Goal: Task Accomplishment & Management: Complete application form

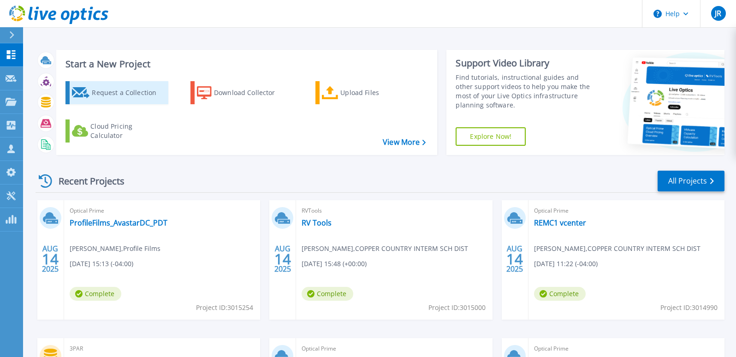
click at [128, 95] on div "Request a Collection" at bounding box center [129, 93] width 74 height 18
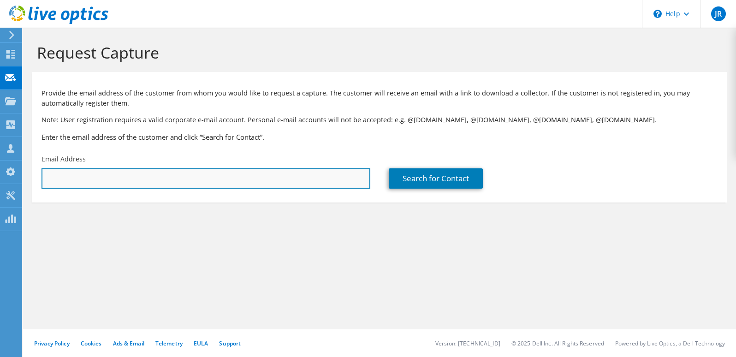
click at [109, 178] on input "text" at bounding box center [206, 178] width 329 height 20
paste input "[PERSON_NAME][EMAIL_ADDRESS][PERSON_NAME][DOMAIN_NAME]"
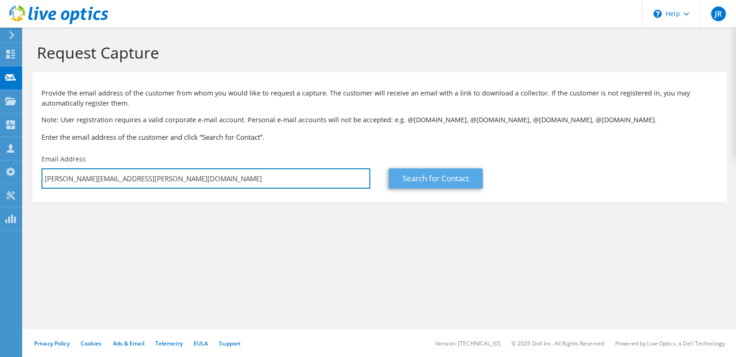
type input "[PERSON_NAME][EMAIL_ADDRESS][PERSON_NAME][DOMAIN_NAME]"
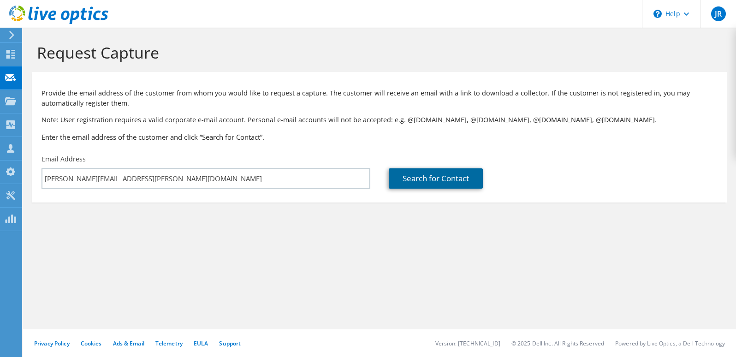
click at [445, 178] on link "Search for Contact" at bounding box center [436, 178] width 94 height 20
type input "LAKE [US_STATE] CREDIT UNION"
type input "Ben"
type input "[PERSON_NAME]"
type input "[GEOGRAPHIC_DATA]"
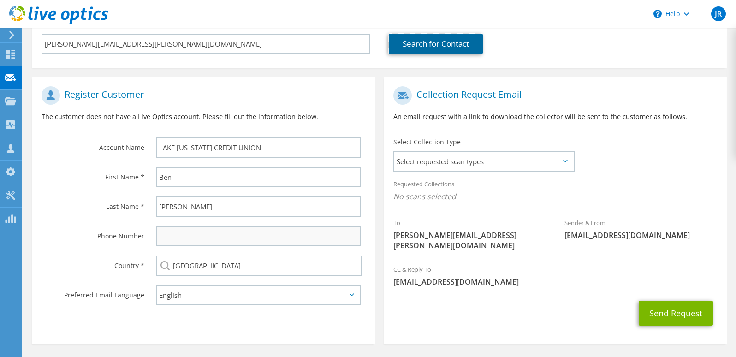
scroll to position [138, 0]
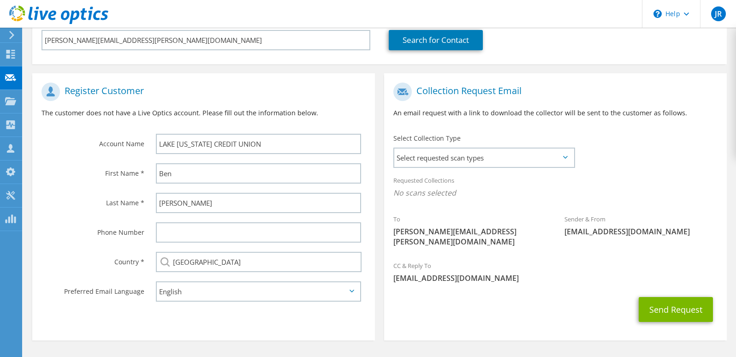
click at [564, 157] on icon at bounding box center [565, 157] width 5 height 3
click at [566, 158] on icon at bounding box center [565, 157] width 5 height 3
click at [543, 159] on span "Select requested scan types" at bounding box center [484, 158] width 179 height 18
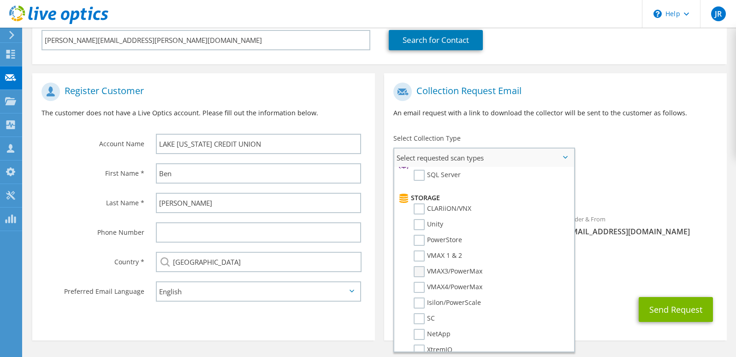
click at [420, 273] on label "VMAX3/PowerMax" at bounding box center [448, 271] width 69 height 11
click at [0, 0] on input "VMAX3/PowerMax" at bounding box center [0, 0] width 0 height 0
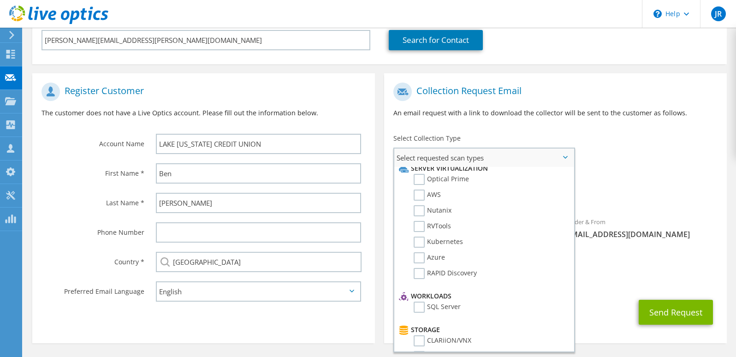
scroll to position [1, 0]
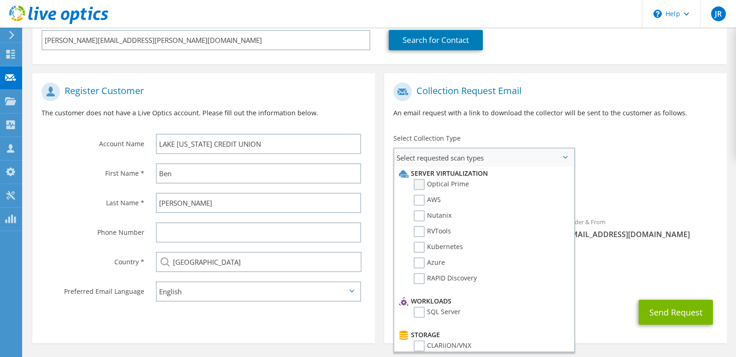
click at [419, 185] on label "Optical Prime" at bounding box center [441, 184] width 55 height 11
click at [0, 0] on input "Optical Prime" at bounding box center [0, 0] width 0 height 0
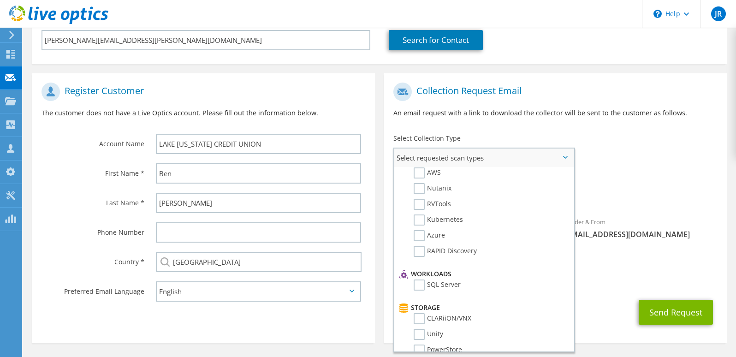
scroll to position [36, 0]
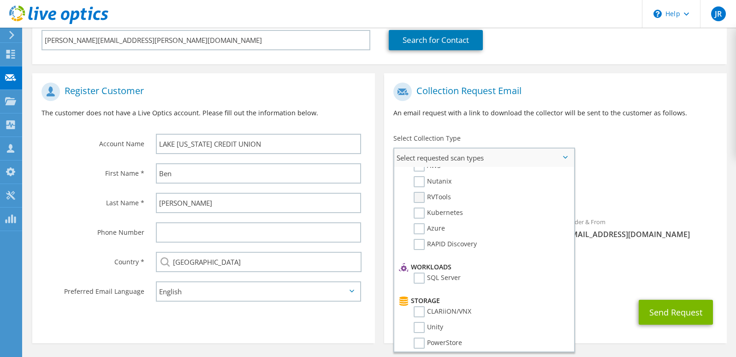
click at [418, 197] on label "RVTools" at bounding box center [432, 197] width 37 height 11
click at [0, 0] on input "RVTools" at bounding box center [0, 0] width 0 height 0
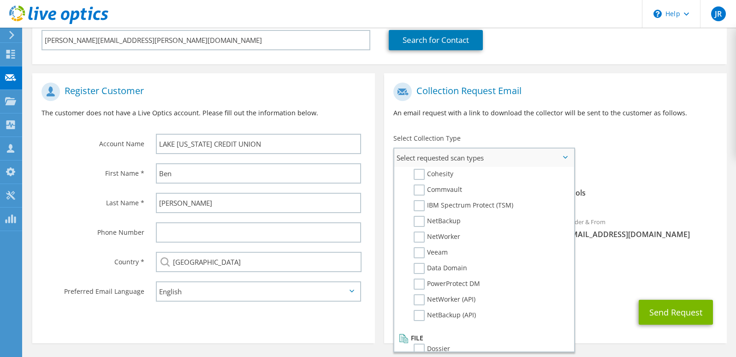
scroll to position [439, 0]
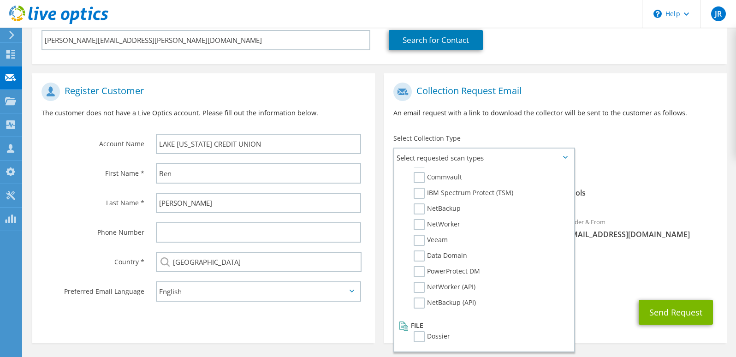
click at [630, 264] on div "CC & Reply To [EMAIL_ADDRESS][DOMAIN_NAME]" at bounding box center [555, 275] width 343 height 32
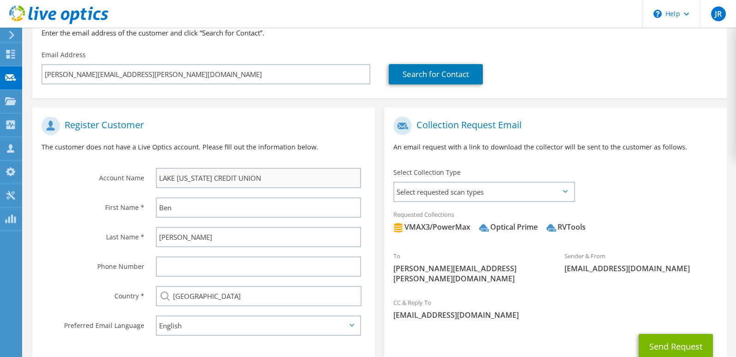
scroll to position [138, 0]
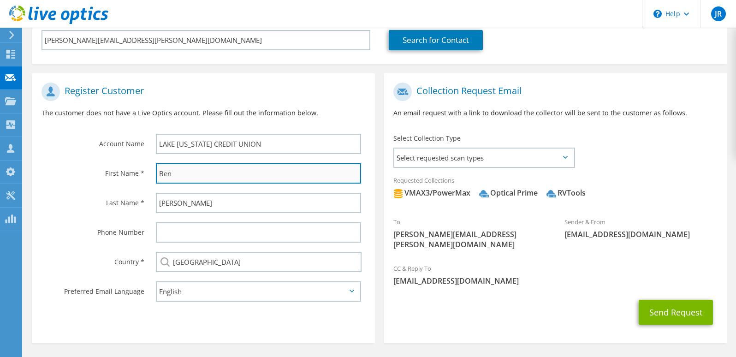
drag, startPoint x: 179, startPoint y: 175, endPoint x: 157, endPoint y: 177, distance: 22.2
click at [157, 177] on input "Ben" at bounding box center [258, 173] width 205 height 20
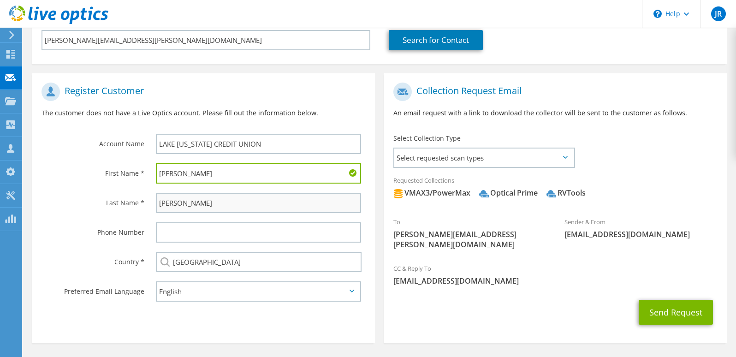
type input "[PERSON_NAME]"
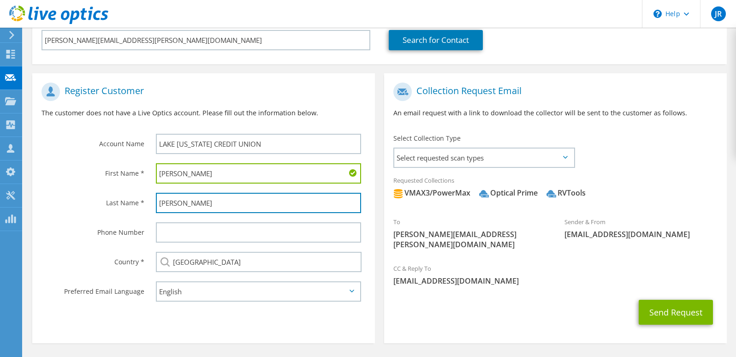
drag, startPoint x: 190, startPoint y: 203, endPoint x: 148, endPoint y: 201, distance: 42.5
click at [148, 201] on div "[PERSON_NAME]" at bounding box center [261, 203] width 228 height 30
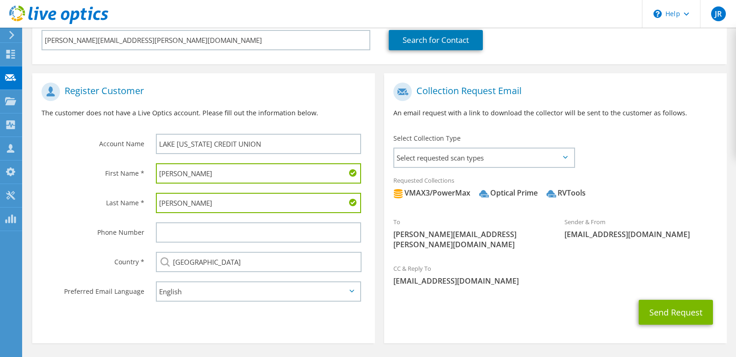
type input "[PERSON_NAME]"
click at [494, 305] on div "Send Request" at bounding box center [555, 312] width 343 height 34
click at [667, 300] on button "Send Request" at bounding box center [676, 312] width 74 height 25
